Goal: Check status: Check status

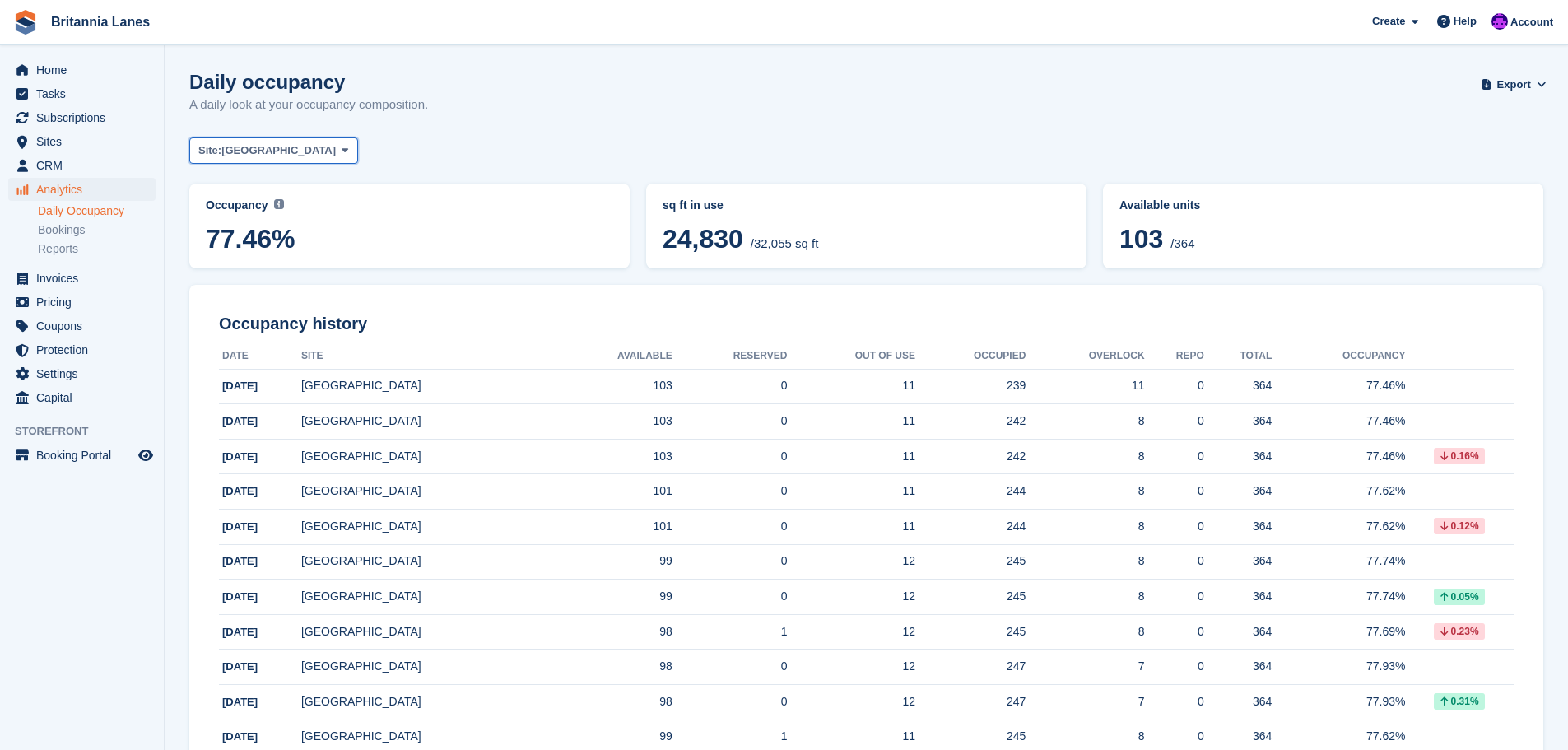
click at [235, 153] on span "[GEOGRAPHIC_DATA]" at bounding box center [278, 150] width 114 height 16
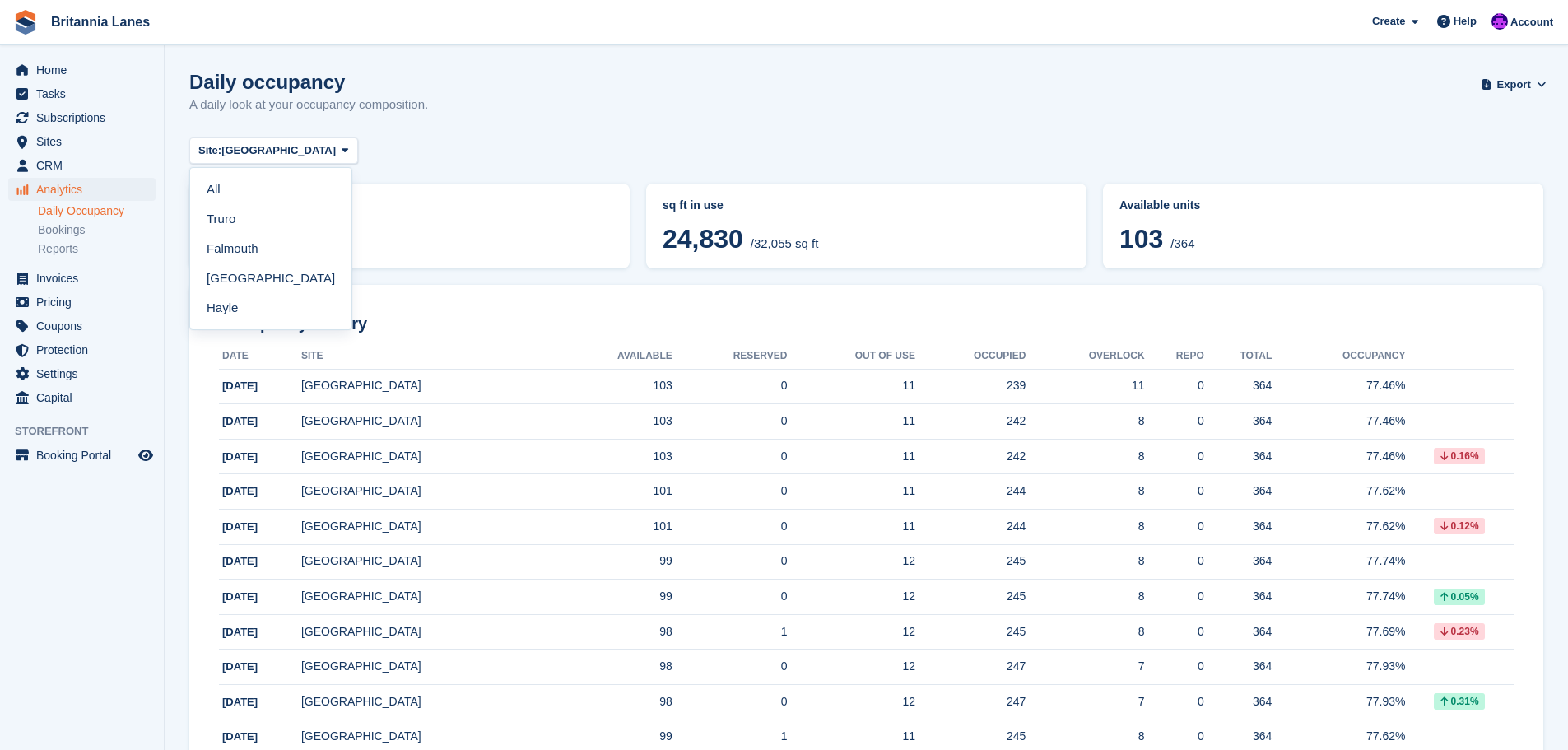
click at [246, 309] on link "Hayle" at bounding box center [271, 308] width 148 height 30
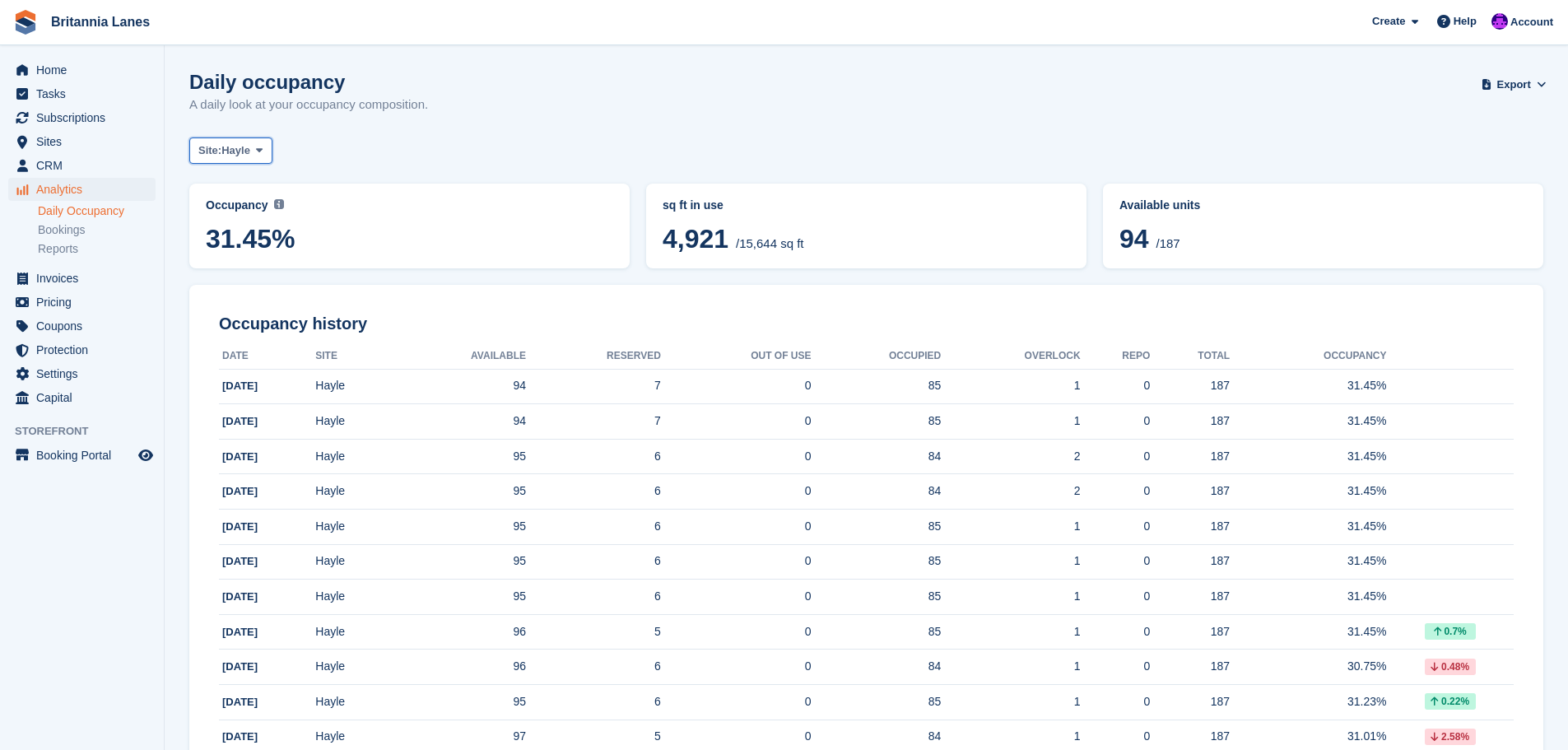
click at [250, 144] on span "Hayle" at bounding box center [235, 150] width 29 height 16
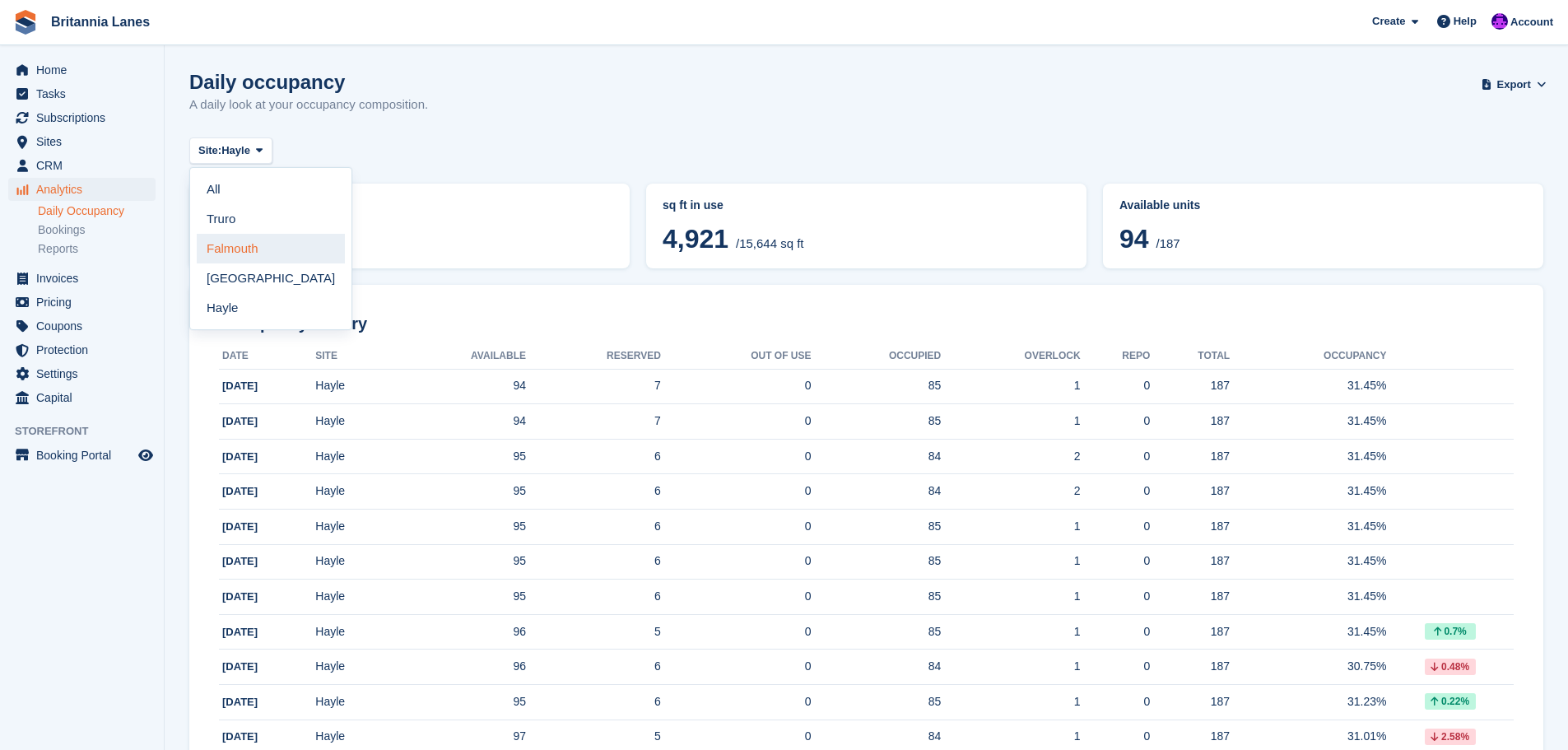
click at [226, 246] on link "Falmouth" at bounding box center [271, 249] width 148 height 30
